Goal: Navigation & Orientation: Find specific page/section

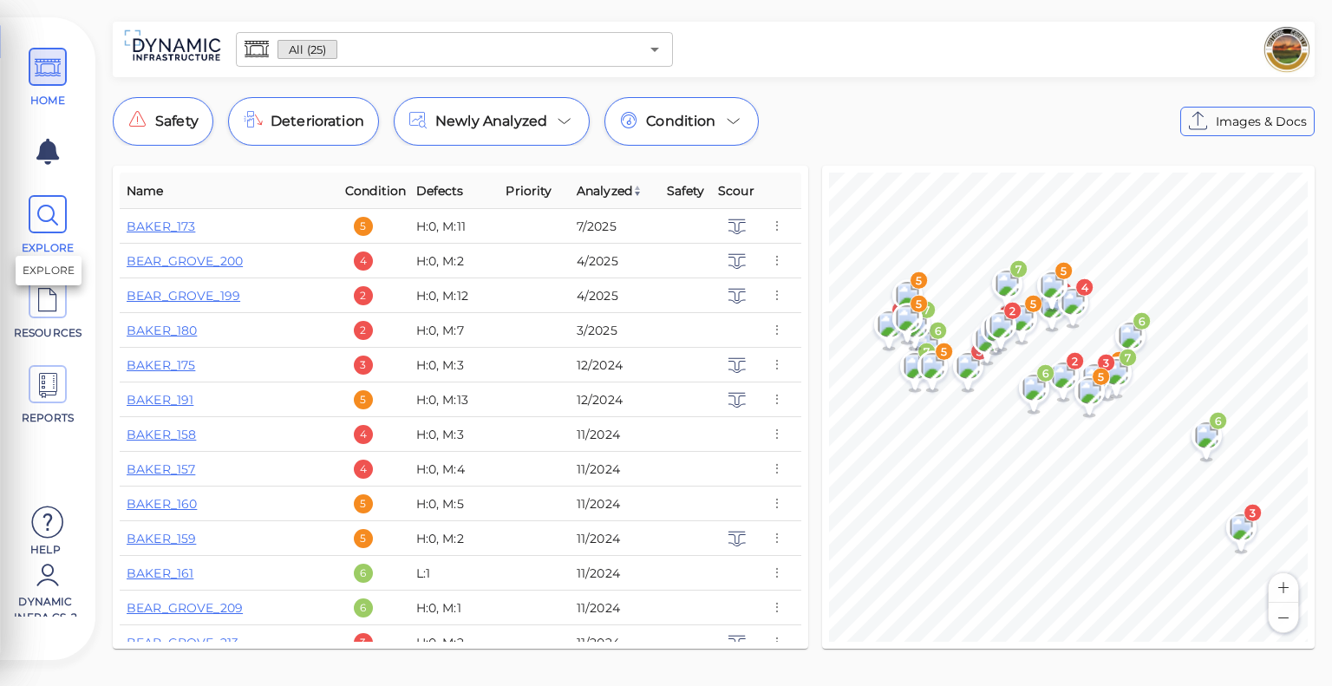
click at [32, 234] on span "EXPLORE" at bounding box center [48, 225] width 78 height 61
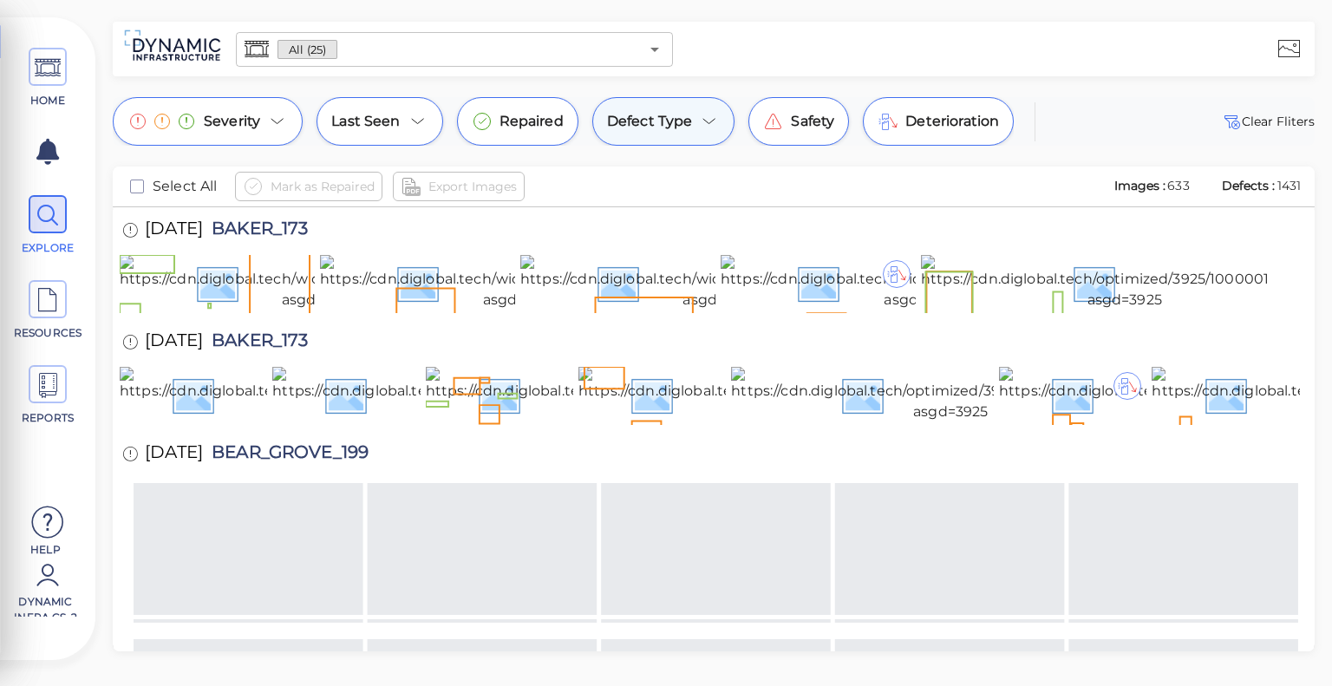
click at [702, 126] on icon at bounding box center [709, 121] width 21 height 21
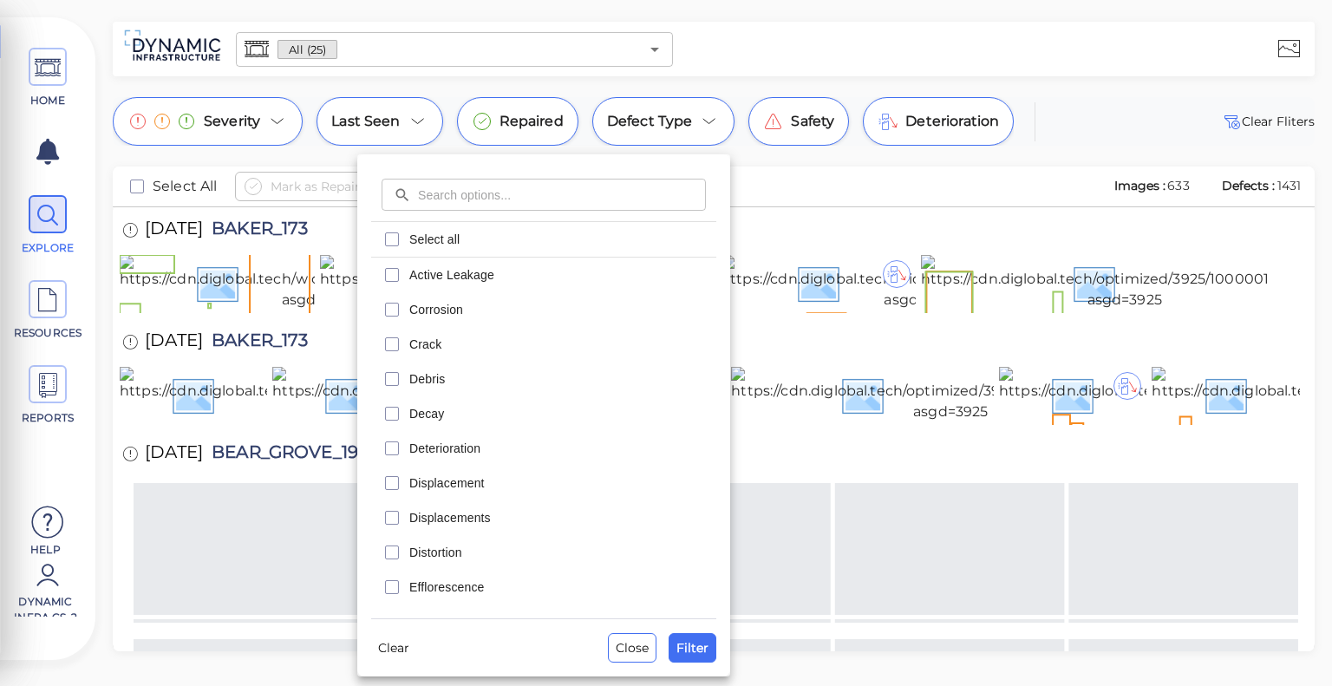
click at [1172, 83] on div at bounding box center [666, 343] width 1332 height 686
